Goal: Task Accomplishment & Management: Manage account settings

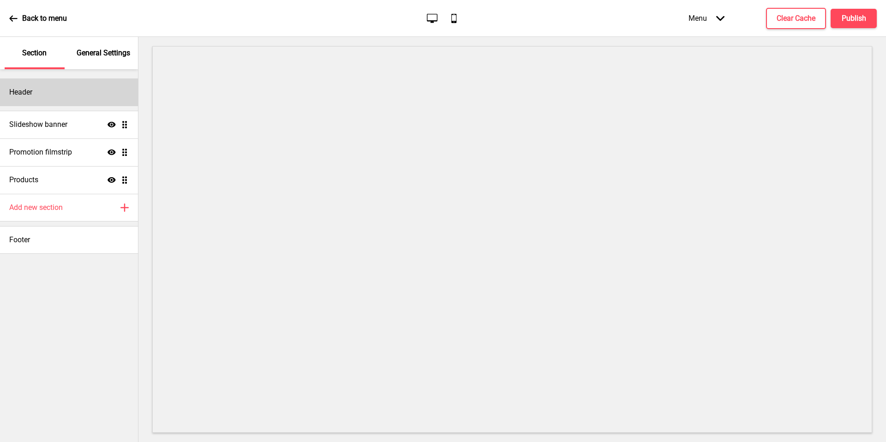
click at [88, 85] on div "Header" at bounding box center [69, 92] width 138 height 28
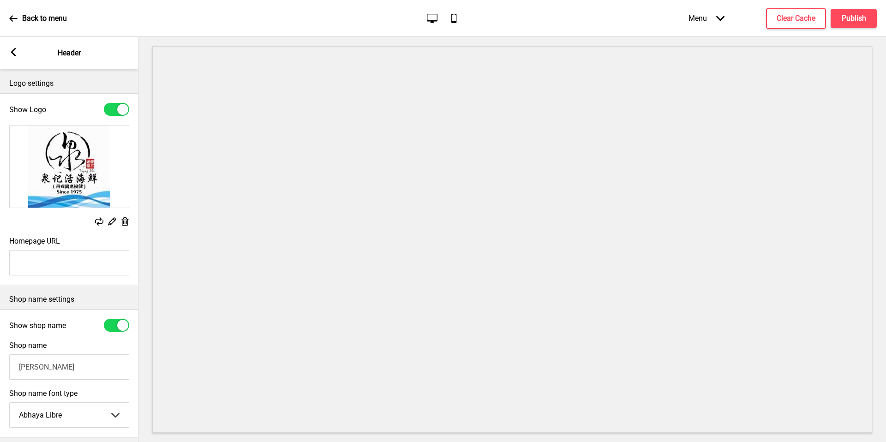
click at [23, 22] on p "Back to menu" at bounding box center [44, 18] width 45 height 10
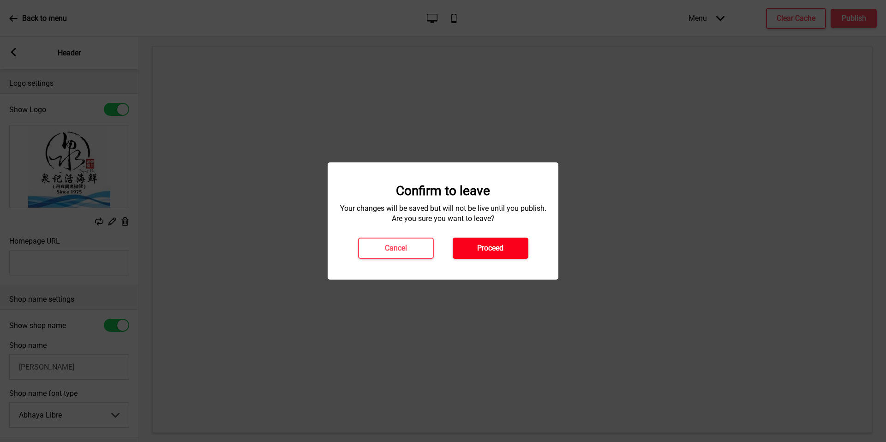
click at [472, 257] on button "Proceed" at bounding box center [491, 248] width 76 height 21
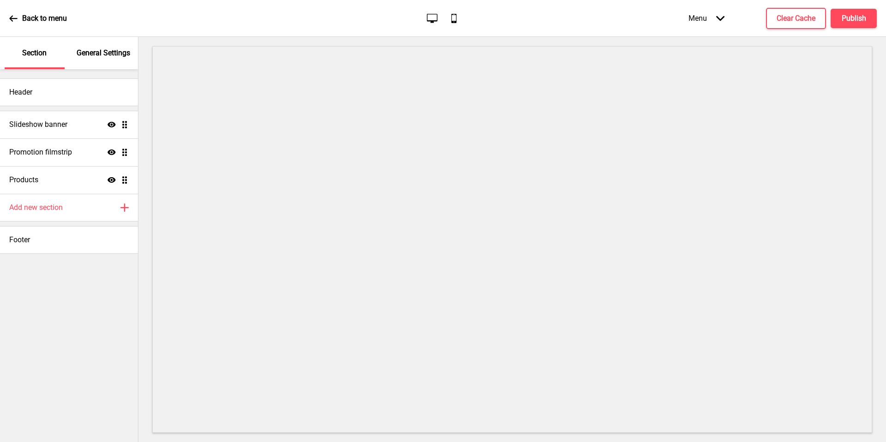
click at [22, 13] on p "Back to menu" at bounding box center [44, 18] width 45 height 10
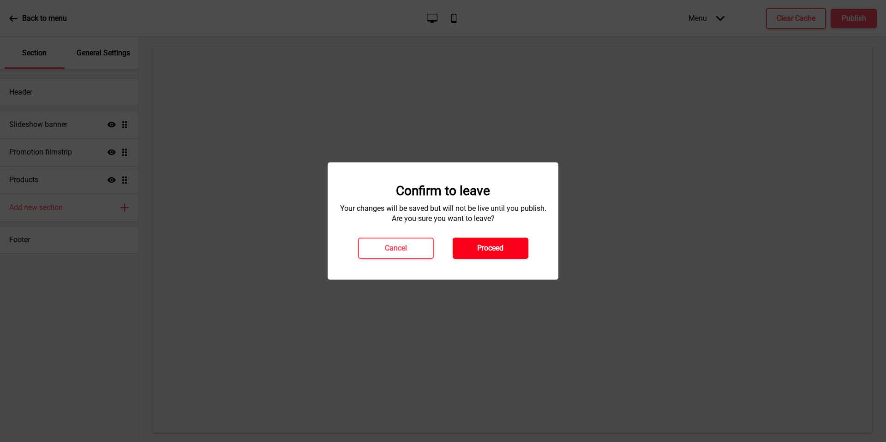
click at [471, 251] on button "Proceed" at bounding box center [491, 248] width 76 height 21
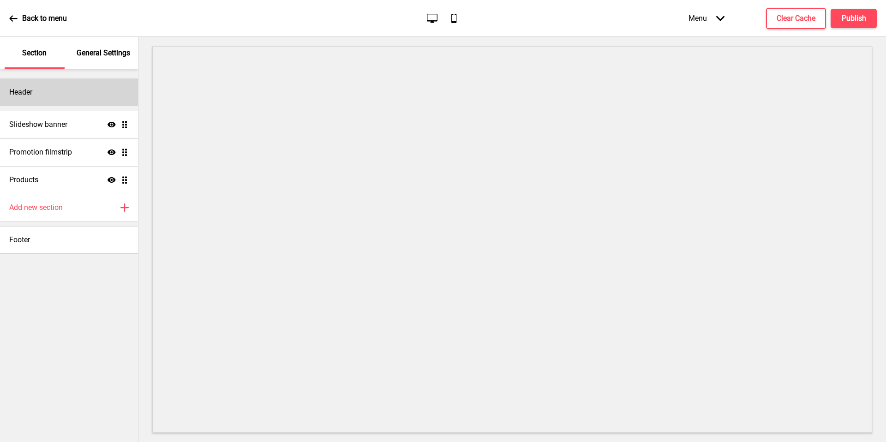
click at [62, 100] on div "Header" at bounding box center [69, 92] width 138 height 28
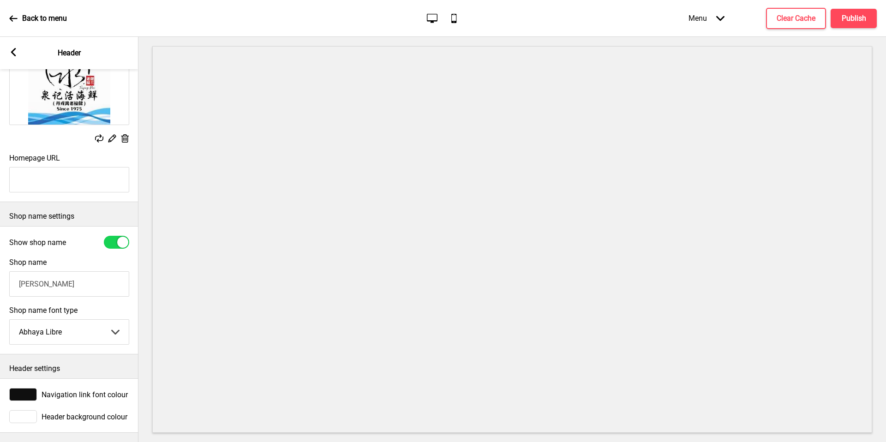
scroll to position [89, 0]
click at [70, 390] on span "Navigation link font colour" at bounding box center [85, 394] width 86 height 9
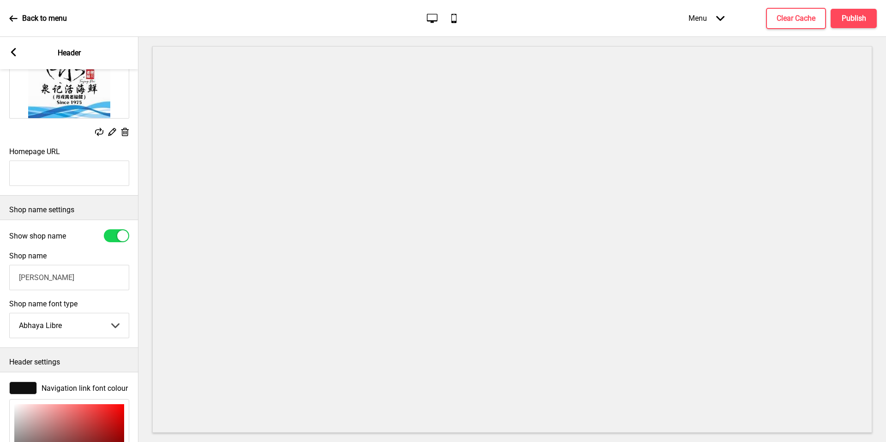
scroll to position [240, 0]
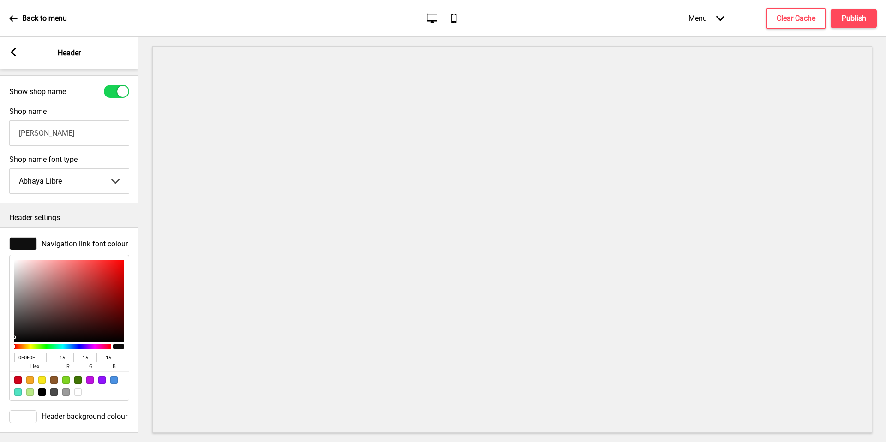
click at [66, 18] on p "Back to menu" at bounding box center [44, 18] width 45 height 10
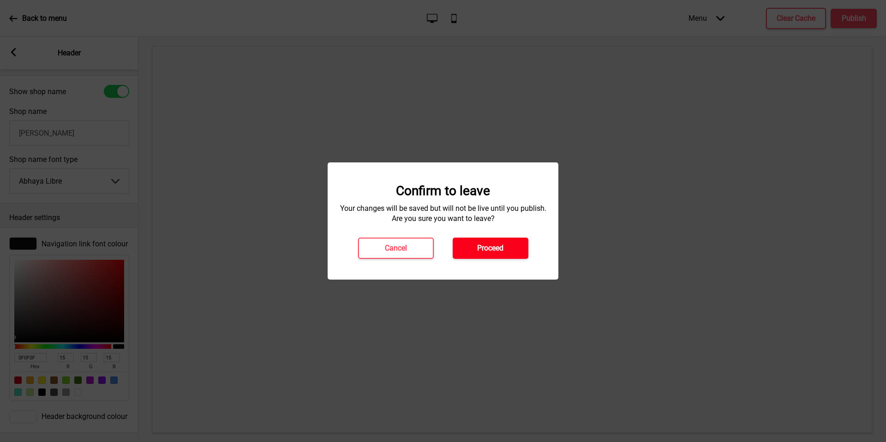
click at [484, 250] on h4 "Proceed" at bounding box center [490, 248] width 26 height 10
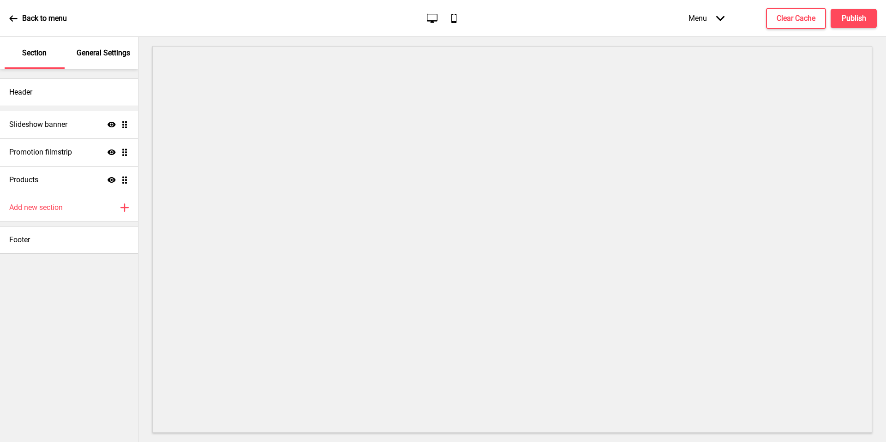
click at [105, 43] on div "General Settings" at bounding box center [104, 53] width 60 height 32
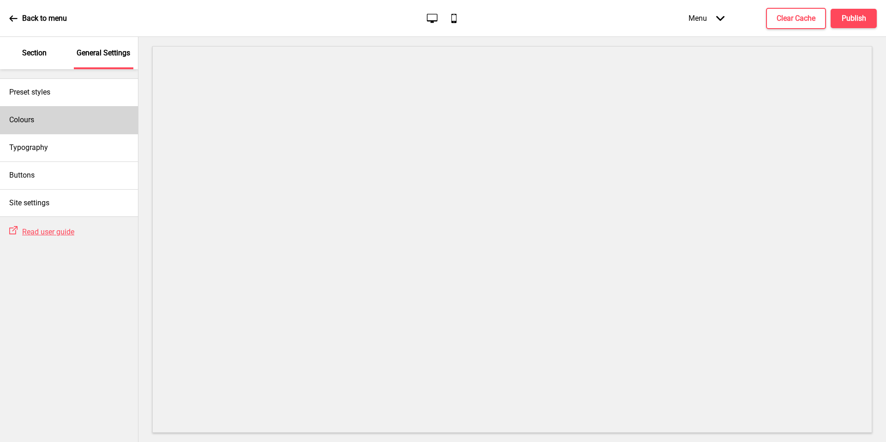
click at [82, 127] on div "Colours" at bounding box center [69, 120] width 138 height 28
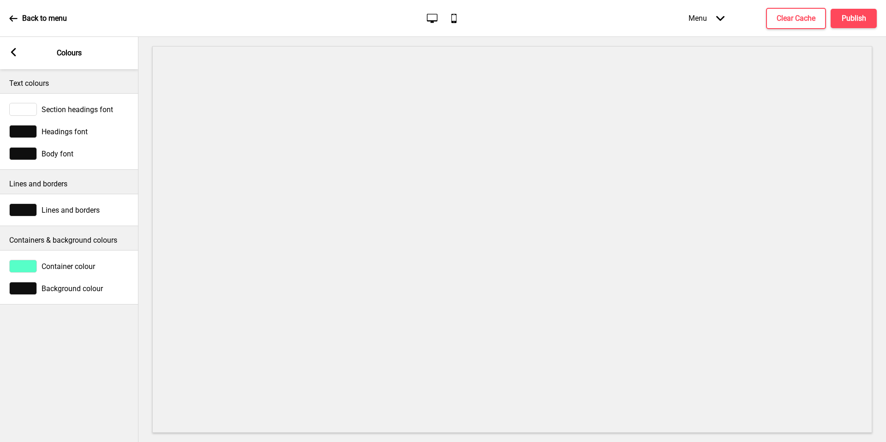
click at [67, 291] on span "Background colour" at bounding box center [72, 288] width 61 height 9
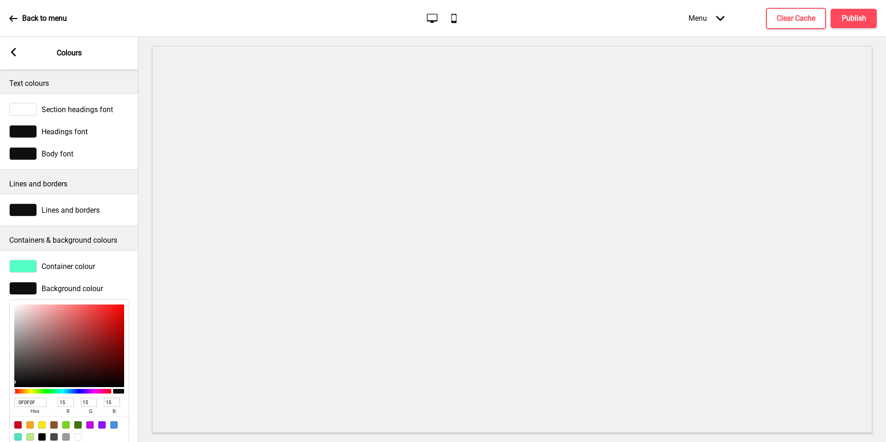
scroll to position [29, 0]
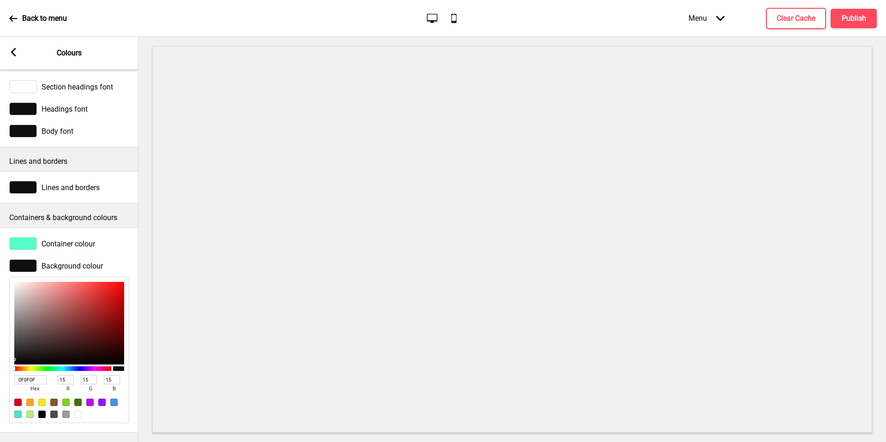
type input "E4DADA"
type input "228"
type input "218"
type input "E5DDDD"
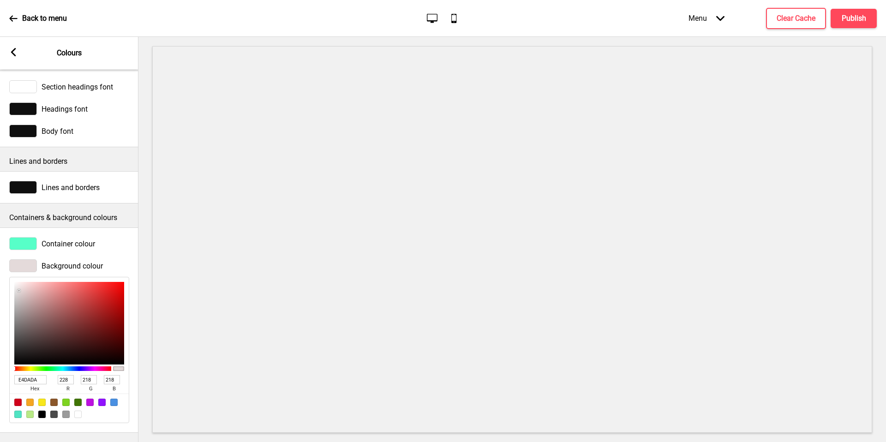
type input "229"
type input "221"
type input "FFFFFF"
type input "255"
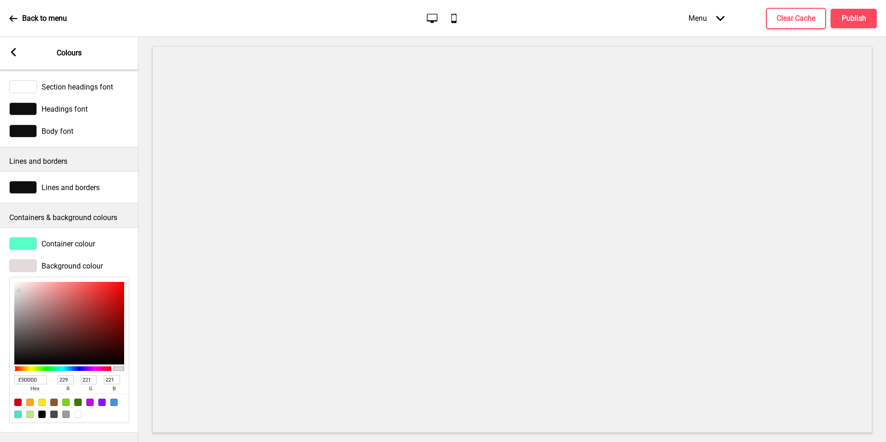
type input "255"
drag, startPoint x: 19, startPoint y: 284, endPoint x: 0, endPoint y: 254, distance: 35.8
click at [0, 255] on div "Background colour FFFFFF hex 255 r 255 g 255 b 100 a" at bounding box center [69, 341] width 138 height 173
click at [87, 244] on div "Container colour" at bounding box center [69, 243] width 138 height 22
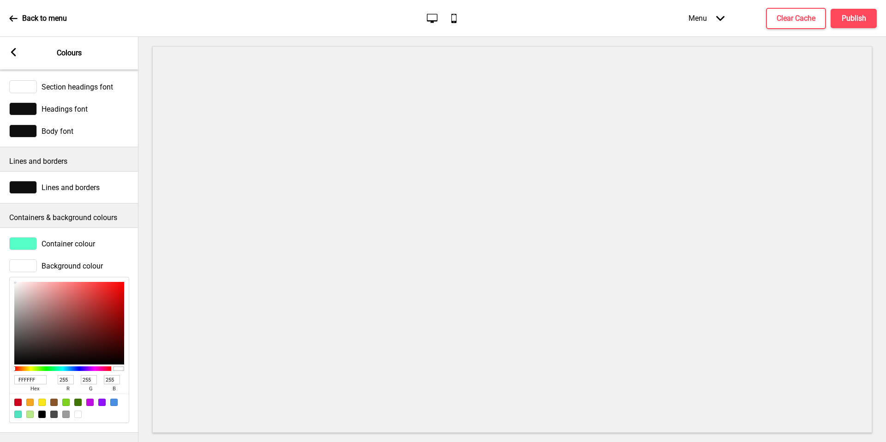
click at [75, 239] on span "Container colour" at bounding box center [69, 243] width 54 height 9
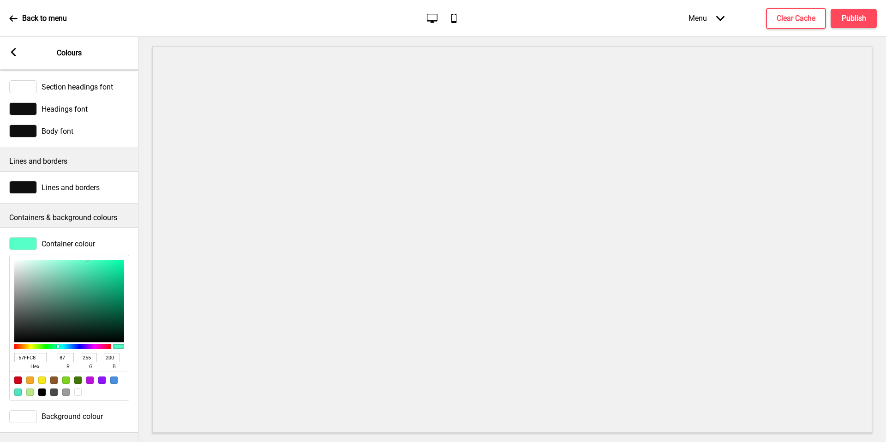
click at [30, 376] on div at bounding box center [29, 379] width 7 height 7
type input "F5A623"
type input "245"
type input "166"
type input "35"
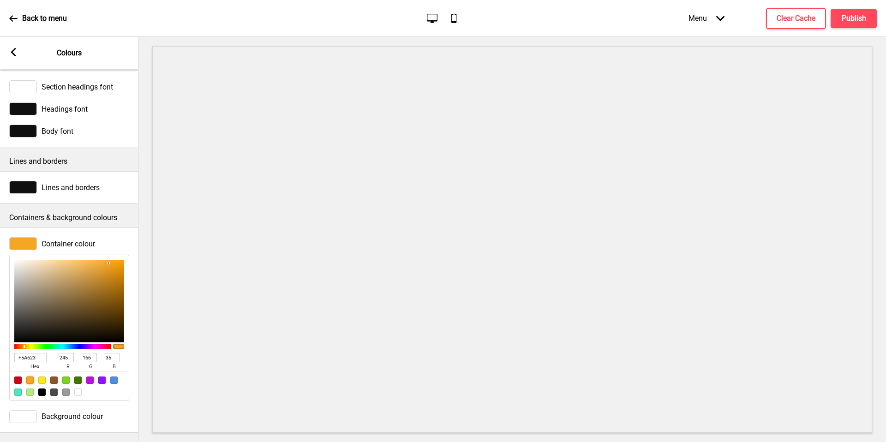
click at [125, 213] on p "Containers & background colours" at bounding box center [69, 218] width 120 height 10
